Goal: Transaction & Acquisition: Book appointment/travel/reservation

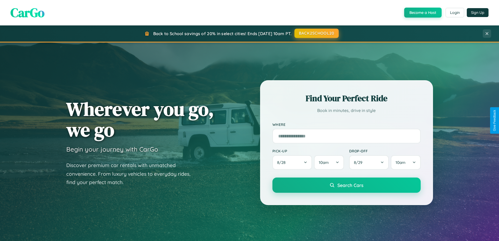
click at [316, 33] on button "BACK2SCHOOL20" at bounding box center [317, 33] width 44 height 9
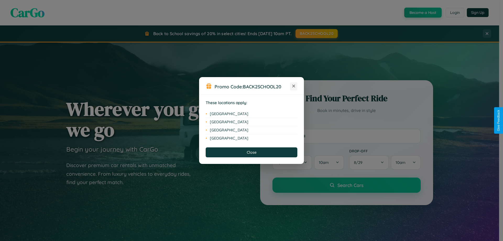
click at [294, 86] on icon at bounding box center [294, 86] width 3 height 3
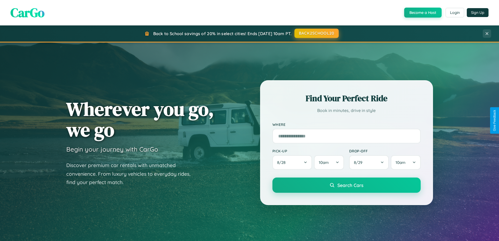
click at [316, 33] on button "BACK2SCHOOL20" at bounding box center [317, 33] width 44 height 9
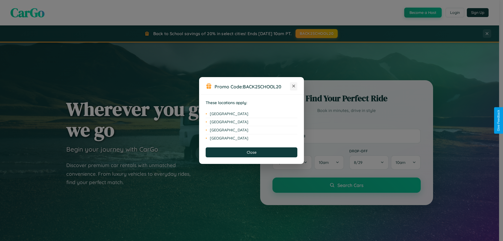
click at [294, 86] on icon at bounding box center [294, 86] width 3 height 3
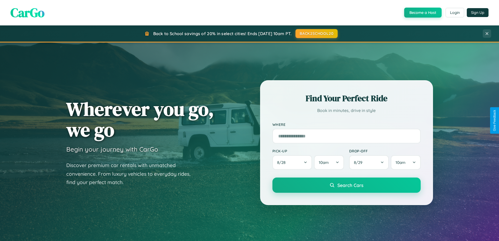
scroll to position [842, 0]
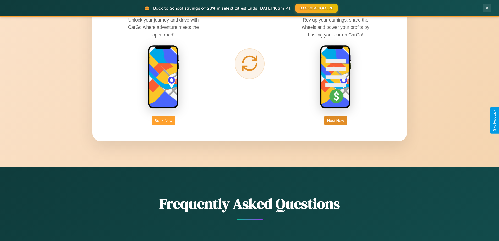
click at [164, 120] on button "Book Now" at bounding box center [163, 121] width 23 height 10
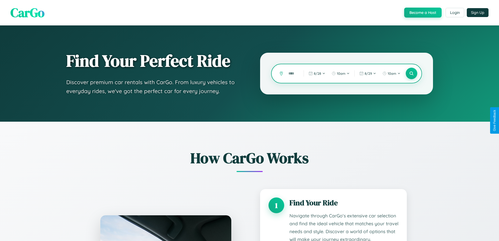
click at [292, 73] on input "text" at bounding box center [292, 73] width 13 height 9
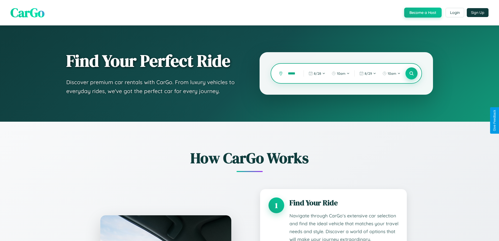
type input "*****"
click at [412, 73] on icon at bounding box center [411, 73] width 5 height 5
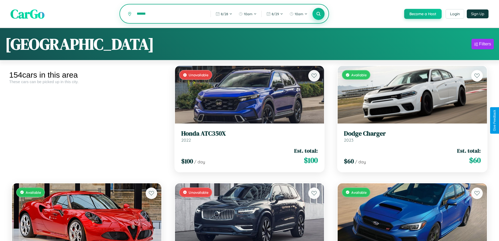
type input "******"
click at [319, 14] on icon at bounding box center [318, 13] width 5 height 5
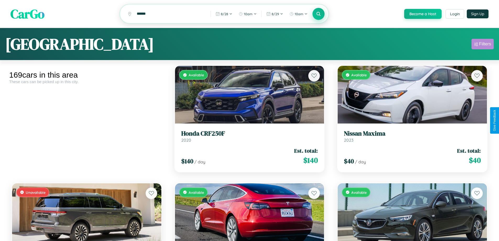
click at [483, 45] on div "Filters" at bounding box center [485, 43] width 12 height 5
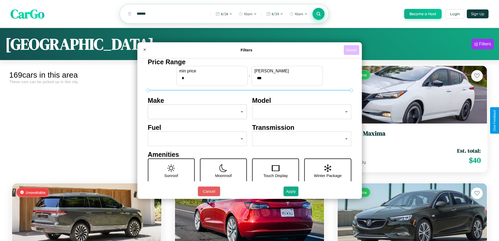
click at [352, 50] on button "Reset" at bounding box center [351, 50] width 15 height 10
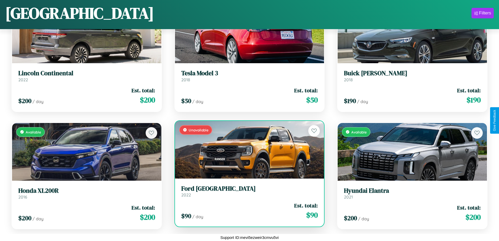
scroll to position [191, 0]
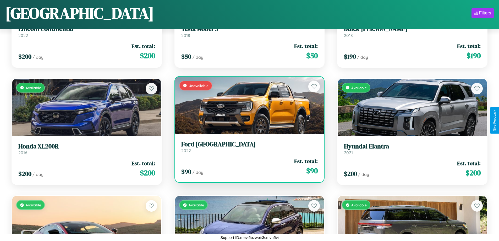
click at [247, 169] on div "$ 90 / day Est. total: $ 90" at bounding box center [249, 166] width 137 height 19
click at [247, 166] on div "$ 90 / day Est. total: $ 90" at bounding box center [249, 166] width 137 height 19
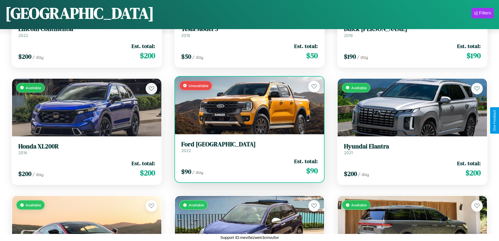
click at [247, 166] on div "$ 90 / day Est. total: $ 90" at bounding box center [249, 166] width 137 height 19
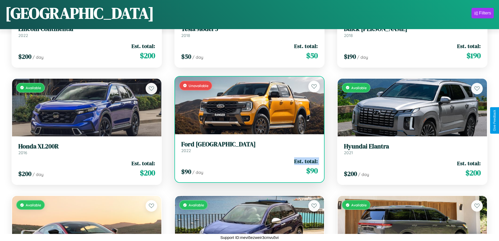
click at [247, 166] on div "$ 90 / day Est. total: $ 90" at bounding box center [249, 166] width 137 height 19
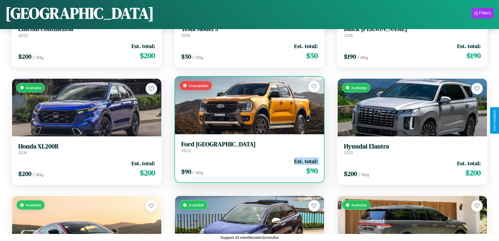
click at [247, 166] on div "$ 90 / day Est. total: $ 90" at bounding box center [249, 166] width 137 height 19
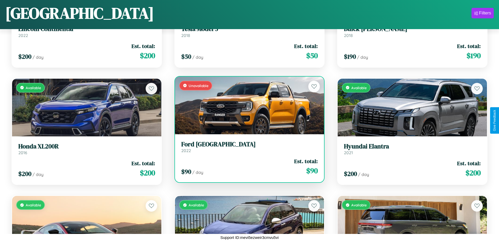
click at [247, 166] on div "$ 90 / day Est. total: $ 90" at bounding box center [249, 166] width 137 height 19
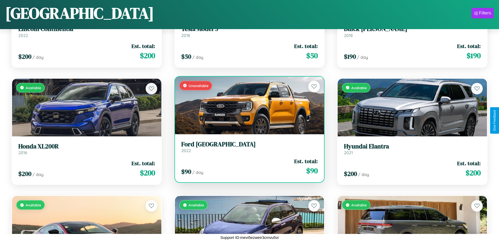
click at [247, 147] on h3 "Ford Granada" at bounding box center [249, 145] width 137 height 8
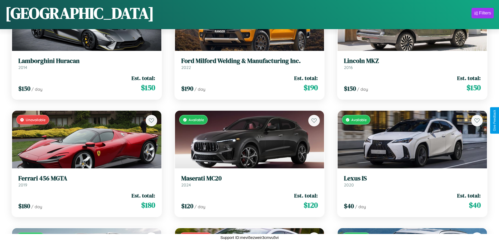
scroll to position [5239, 0]
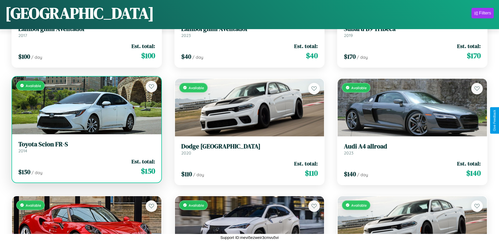
click at [86, 148] on h3 "Toyota Scion FR-S" at bounding box center [86, 145] width 137 height 8
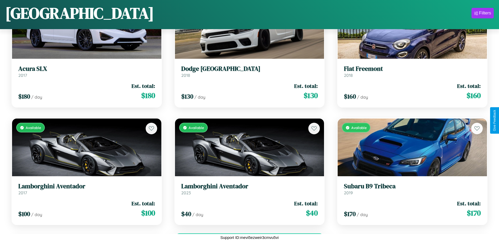
scroll to position [5004, 0]
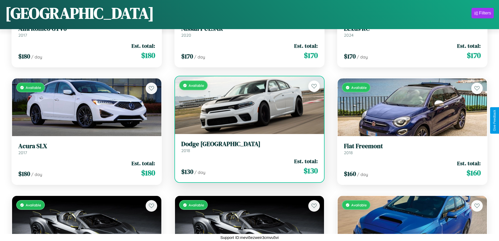
click at [247, 147] on h3 "Dodge Durango" at bounding box center [249, 144] width 137 height 8
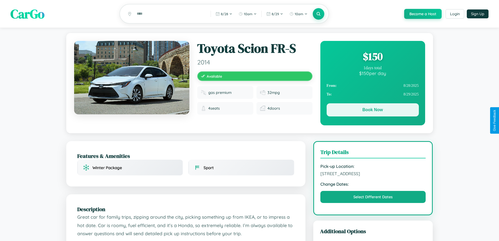
click at [373, 111] on button "Book Now" at bounding box center [373, 109] width 92 height 13
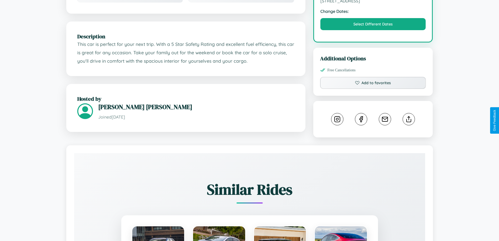
scroll to position [177, 0]
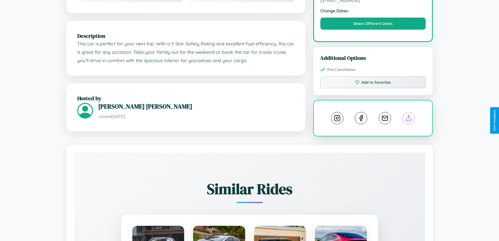
click at [409, 119] on line at bounding box center [409, 117] width 0 height 4
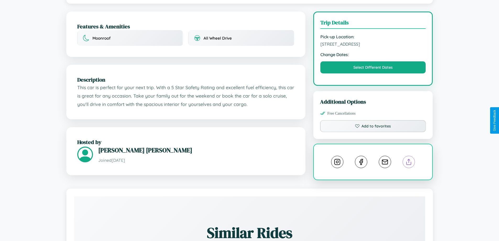
scroll to position [57, 0]
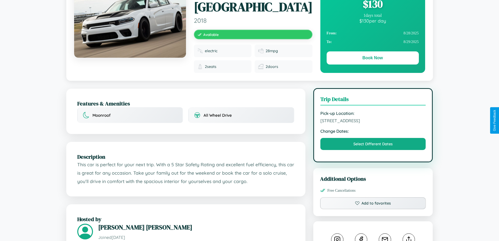
click at [373, 120] on span "1918 Jefferson Street Sydney New South Wales 61354 Australia" at bounding box center [374, 120] width 106 height 5
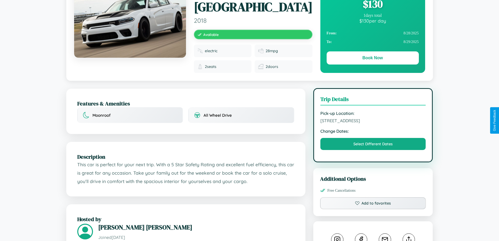
click at [373, 120] on span "1918 Jefferson Street Sydney New South Wales 61354 Australia" at bounding box center [374, 120] width 106 height 5
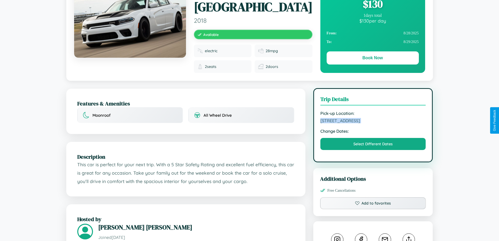
click at [373, 120] on span "1918 Jefferson Street Sydney New South Wales 61354 Australia" at bounding box center [374, 120] width 106 height 5
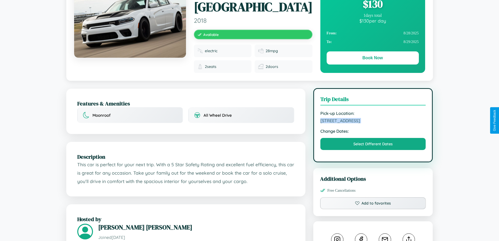
click at [373, 120] on span "1918 Jefferson Street Sydney New South Wales 61354 Australia" at bounding box center [374, 120] width 106 height 5
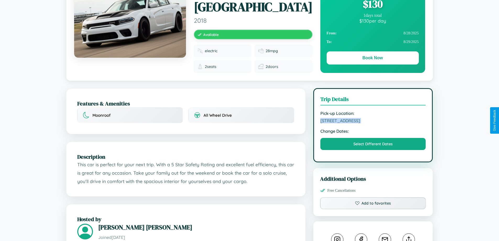
click at [373, 120] on span "1918 Jefferson Street Sydney New South Wales 61354 Australia" at bounding box center [374, 120] width 106 height 5
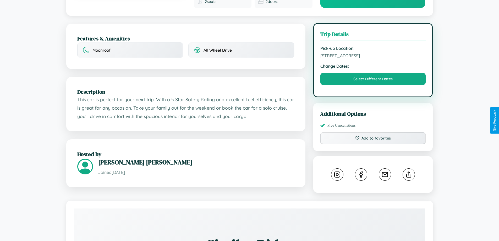
scroll to position [141, 0]
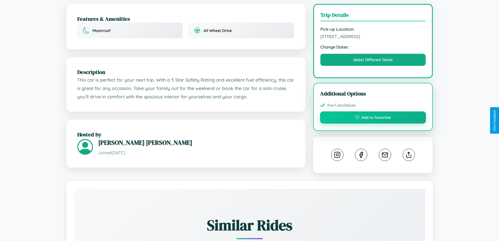
click at [373, 119] on button "Add to favorites" at bounding box center [373, 117] width 106 height 12
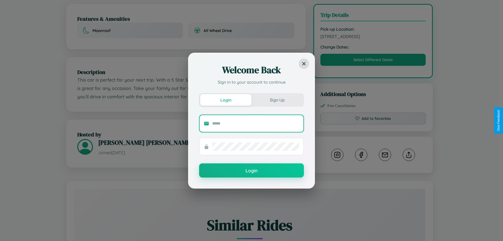
click at [256, 123] on input "text" at bounding box center [255, 123] width 87 height 8
type input "**********"
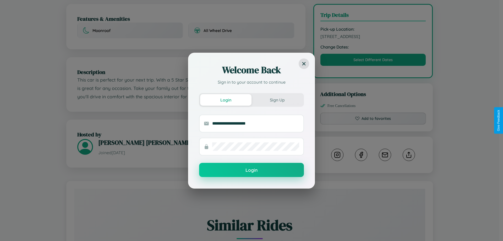
click at [252, 170] on button "Login" at bounding box center [251, 170] width 105 height 14
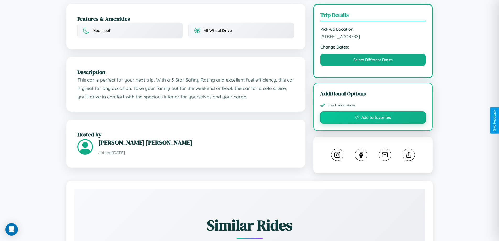
click at [373, 120] on button "Add to favorites" at bounding box center [373, 117] width 106 height 12
